Goal: Transaction & Acquisition: Book appointment/travel/reservation

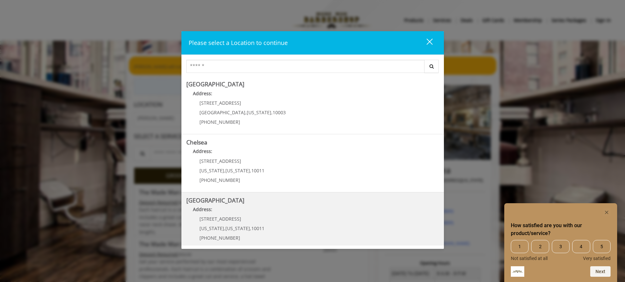
scroll to position [33, 0]
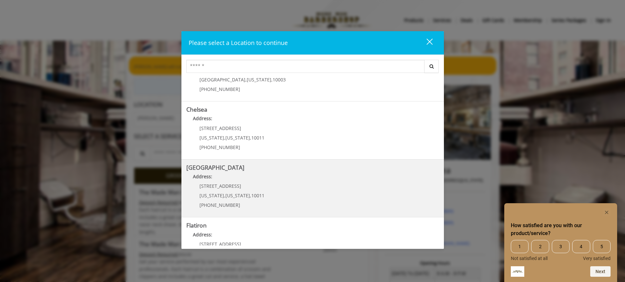
click at [265, 179] on Street "Address:" at bounding box center [312, 178] width 252 height 10
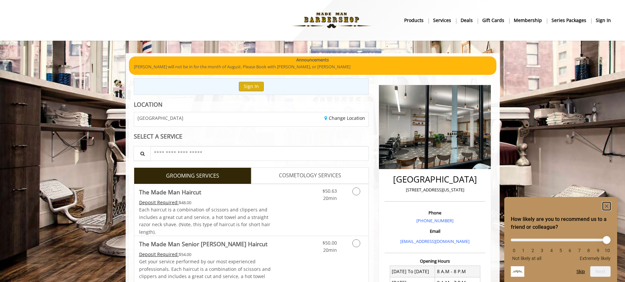
click at [605, 204] on rect "Hide survey" at bounding box center [606, 206] width 8 height 8
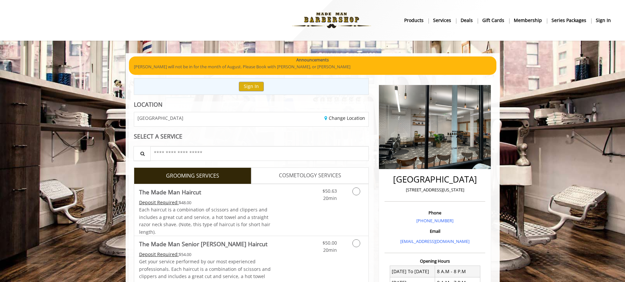
scroll to position [33, 0]
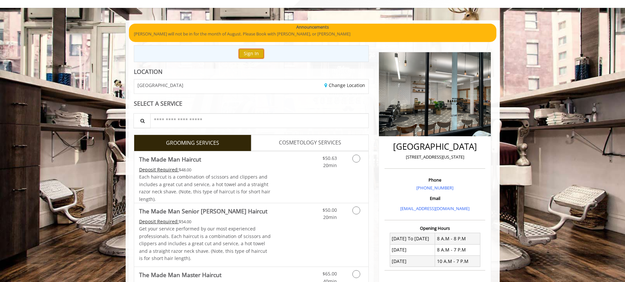
click at [248, 53] on button "Sign In" at bounding box center [251, 54] width 25 height 10
